Goal: Transaction & Acquisition: Purchase product/service

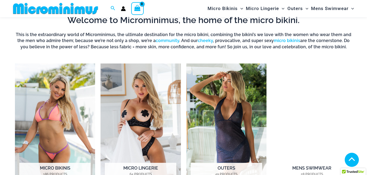
scroll to position [375, 0]
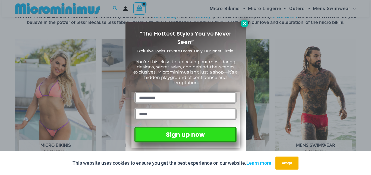
click at [244, 24] on icon at bounding box center [244, 23] width 3 height 3
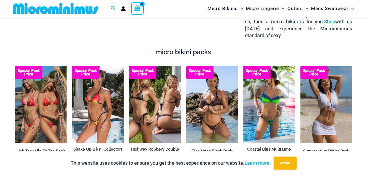
scroll to position [862, 0]
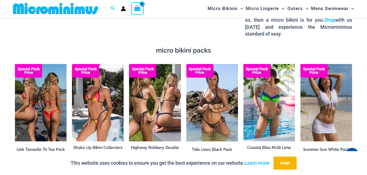
click at [56, 90] on img at bounding box center [41, 102] width 52 height 77
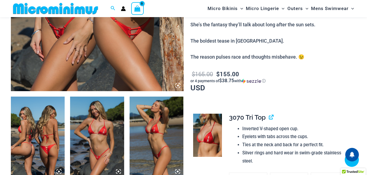
scroll to position [266, 0]
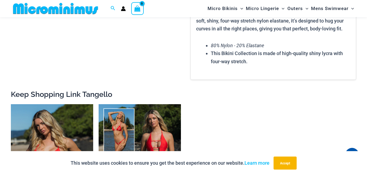
scroll to position [941, 0]
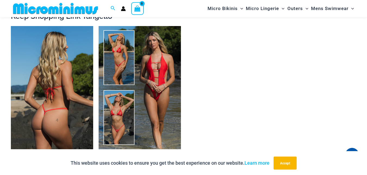
click at [66, 70] on img at bounding box center [52, 87] width 82 height 123
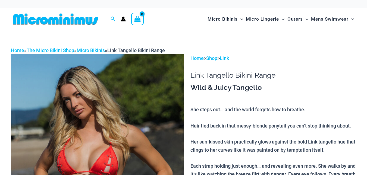
scroll to position [109, 0]
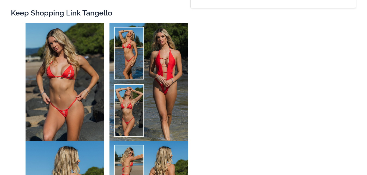
scroll to position [955, 0]
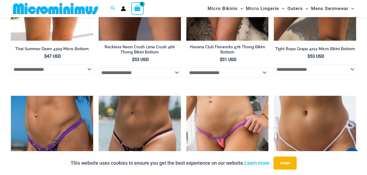
scroll to position [1609, 0]
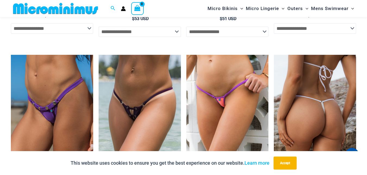
click at [313, 97] on img at bounding box center [314, 116] width 82 height 123
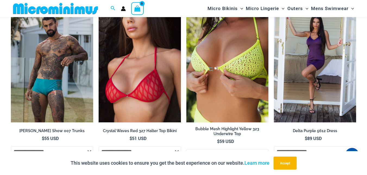
scroll to position [1055, 0]
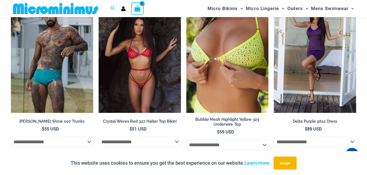
click at [134, 82] on img at bounding box center [139, 51] width 82 height 123
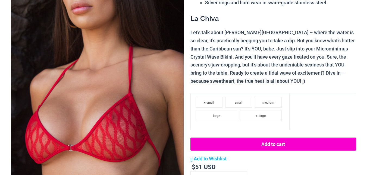
scroll to position [109, 0]
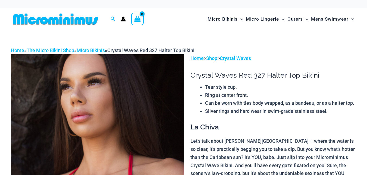
drag, startPoint x: 0, startPoint y: 0, endPoint x: 58, endPoint y: 107, distance: 121.1
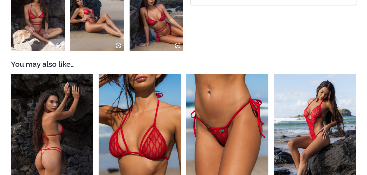
scroll to position [434, 0]
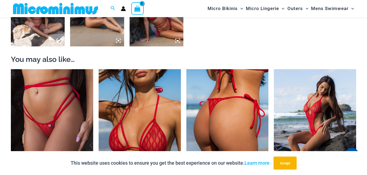
click at [228, 104] on img at bounding box center [227, 130] width 82 height 123
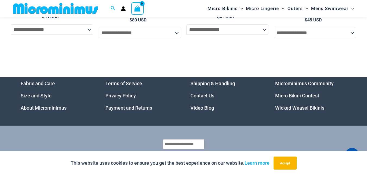
scroll to position [1741, 0]
